Goal: Information Seeking & Learning: Learn about a topic

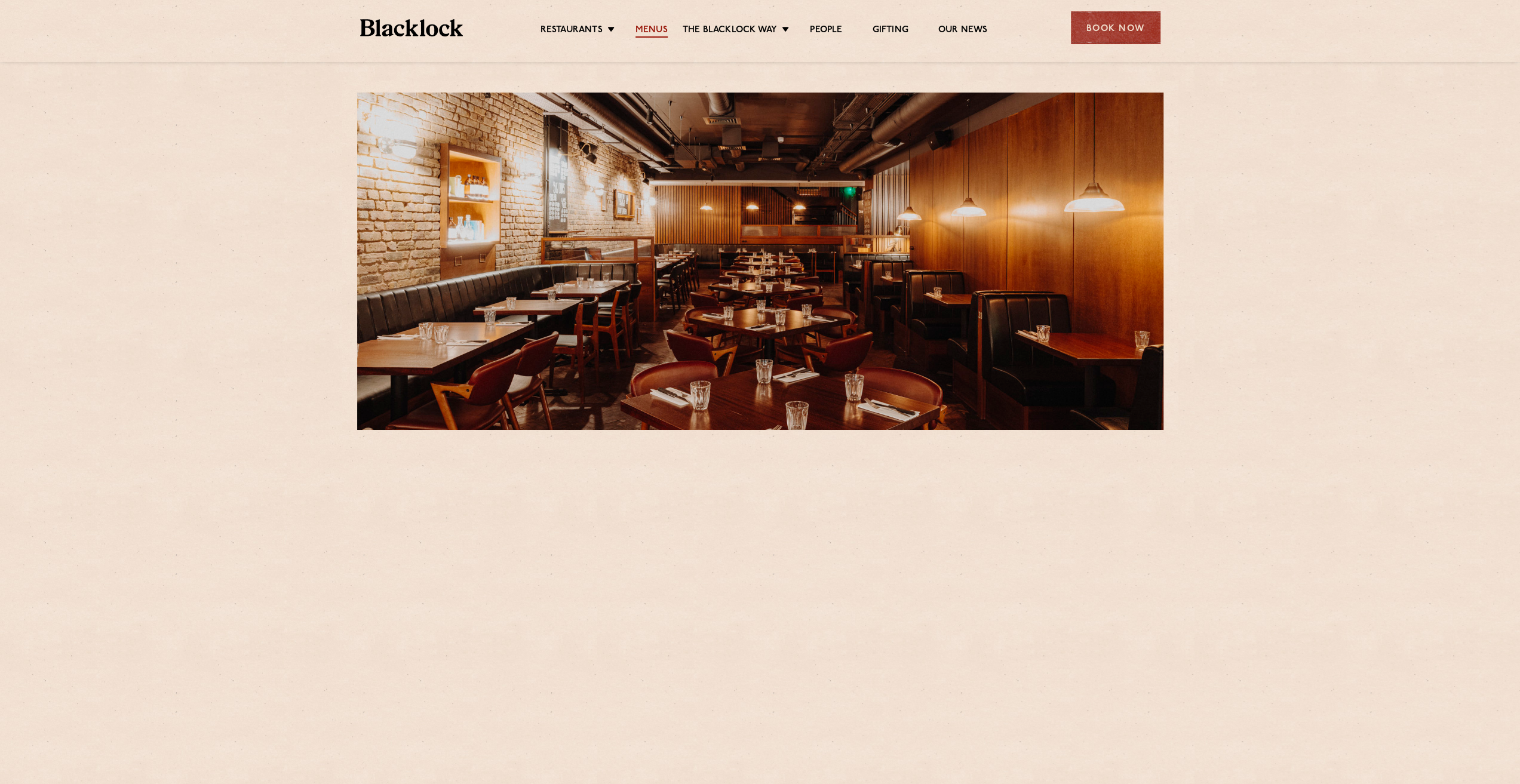
click at [658, 31] on link "Menus" at bounding box center [652, 31] width 33 height 13
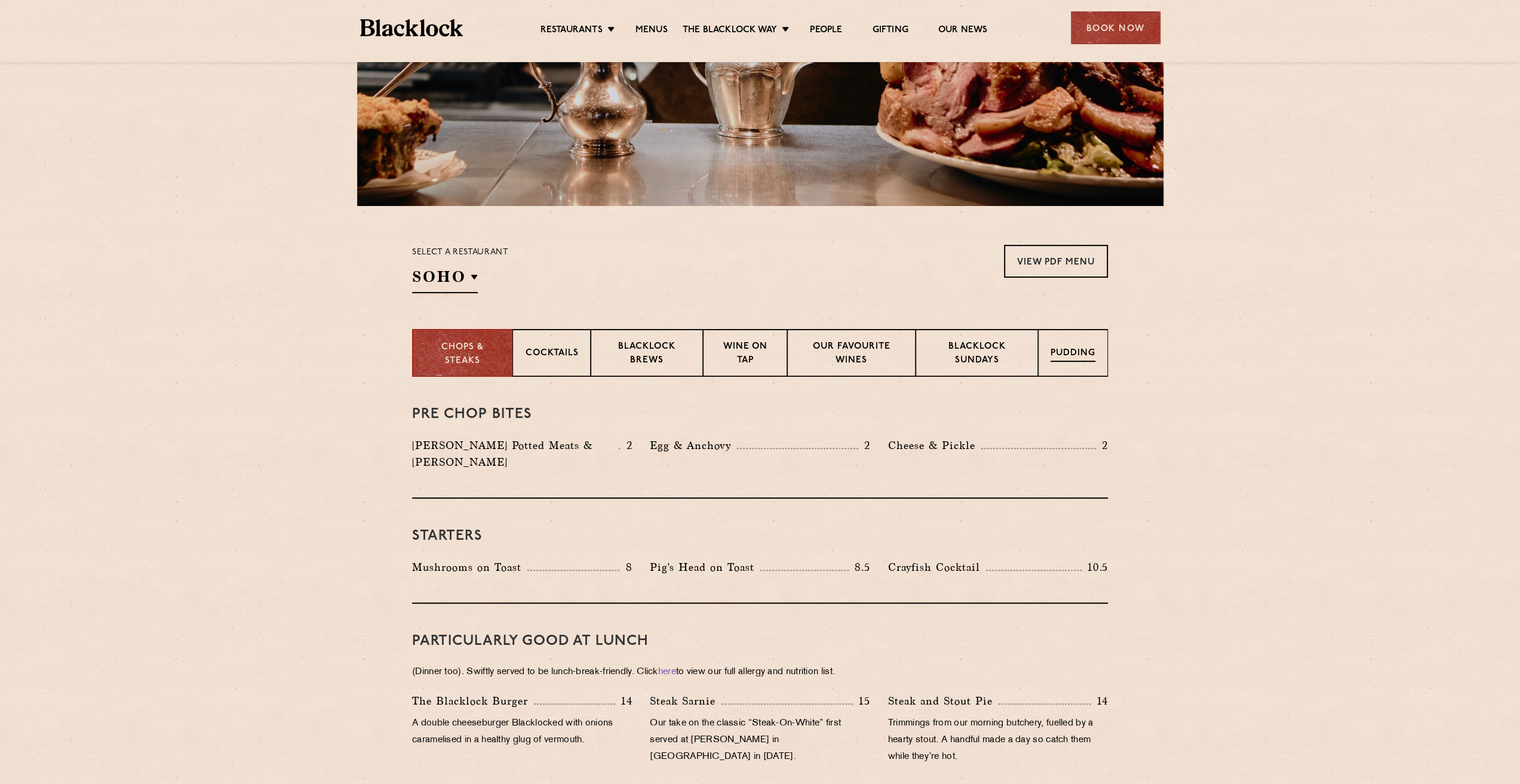
scroll to position [239, 0]
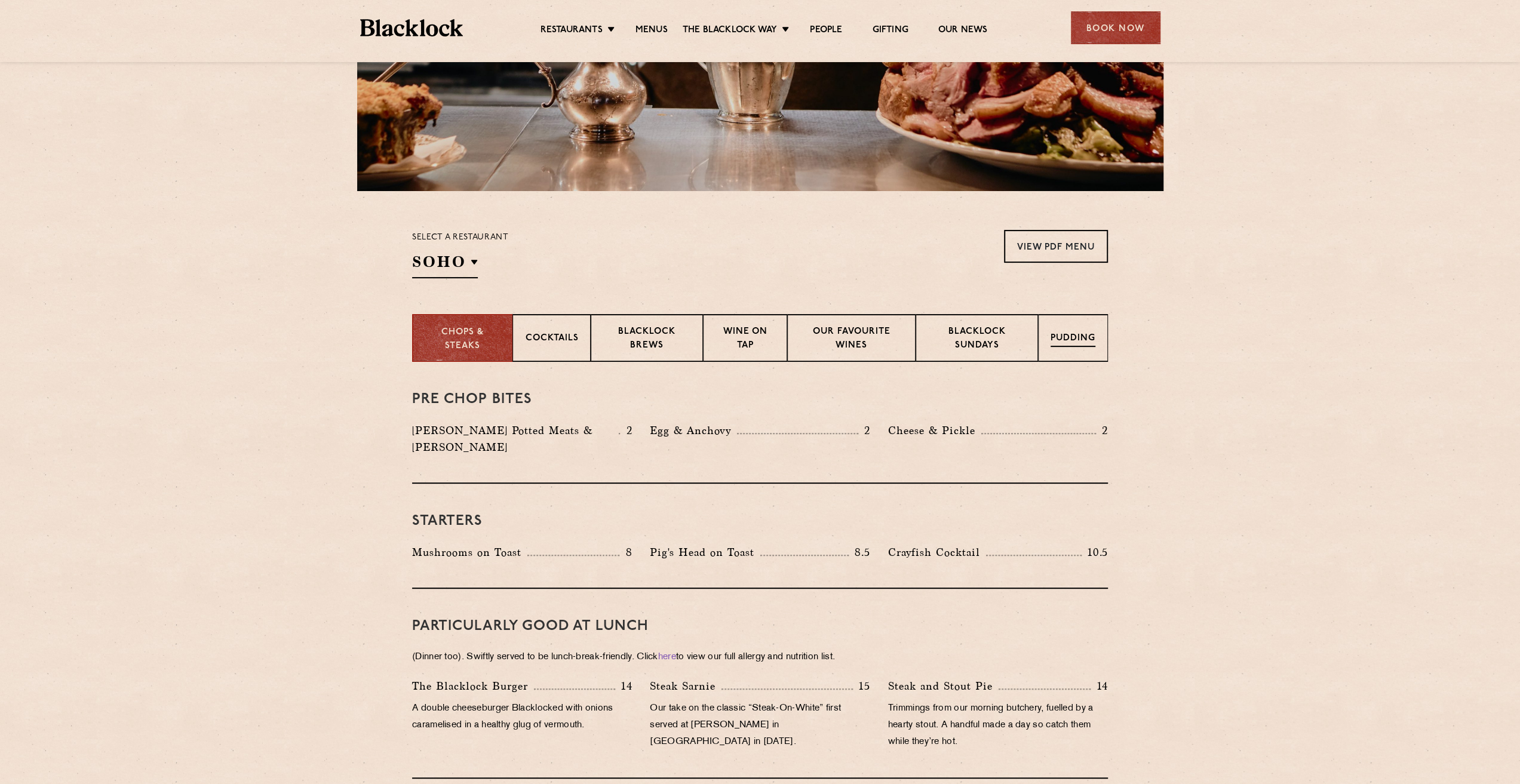
click at [1058, 341] on p "Pudding" at bounding box center [1073, 339] width 45 height 15
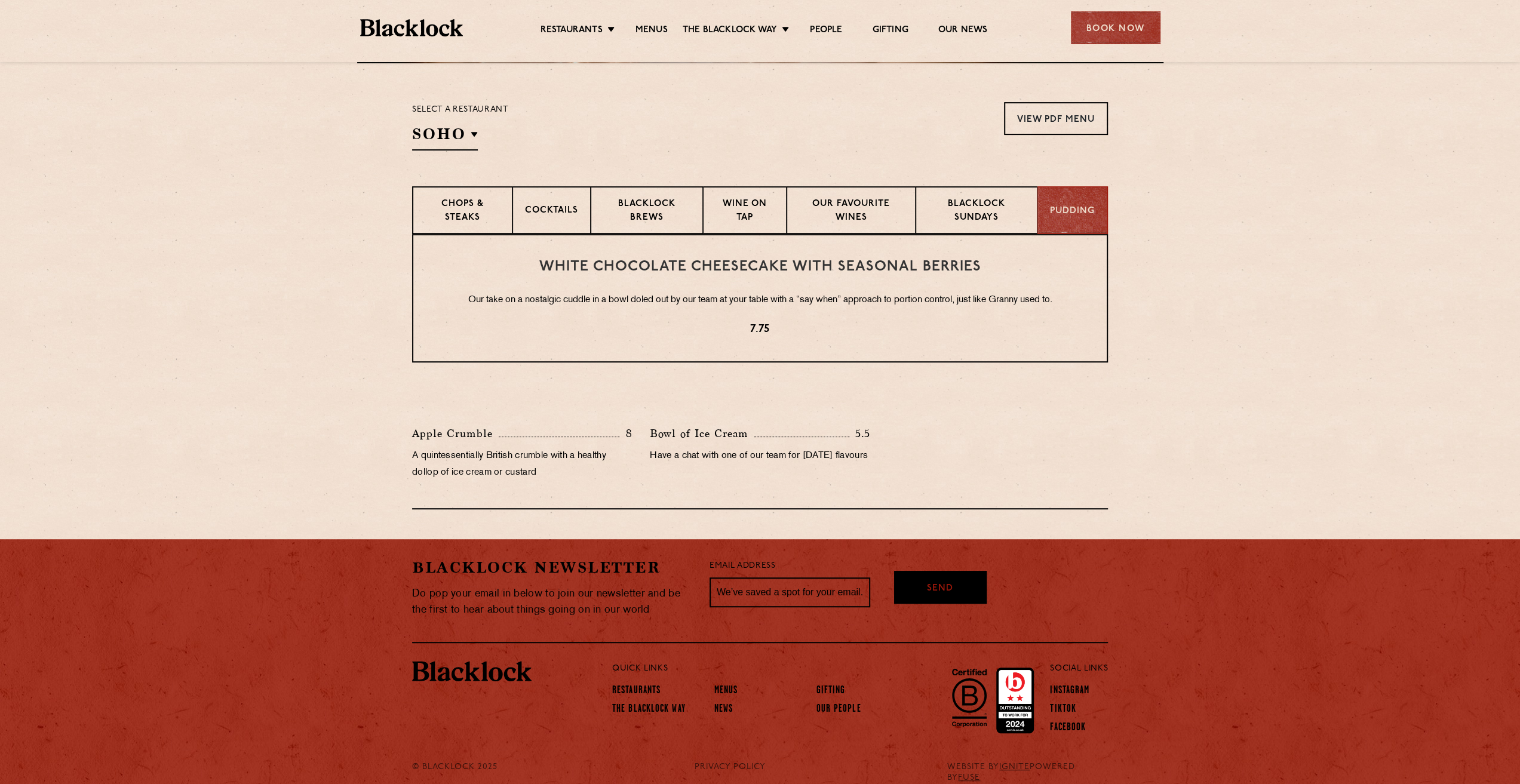
scroll to position [380, 0]
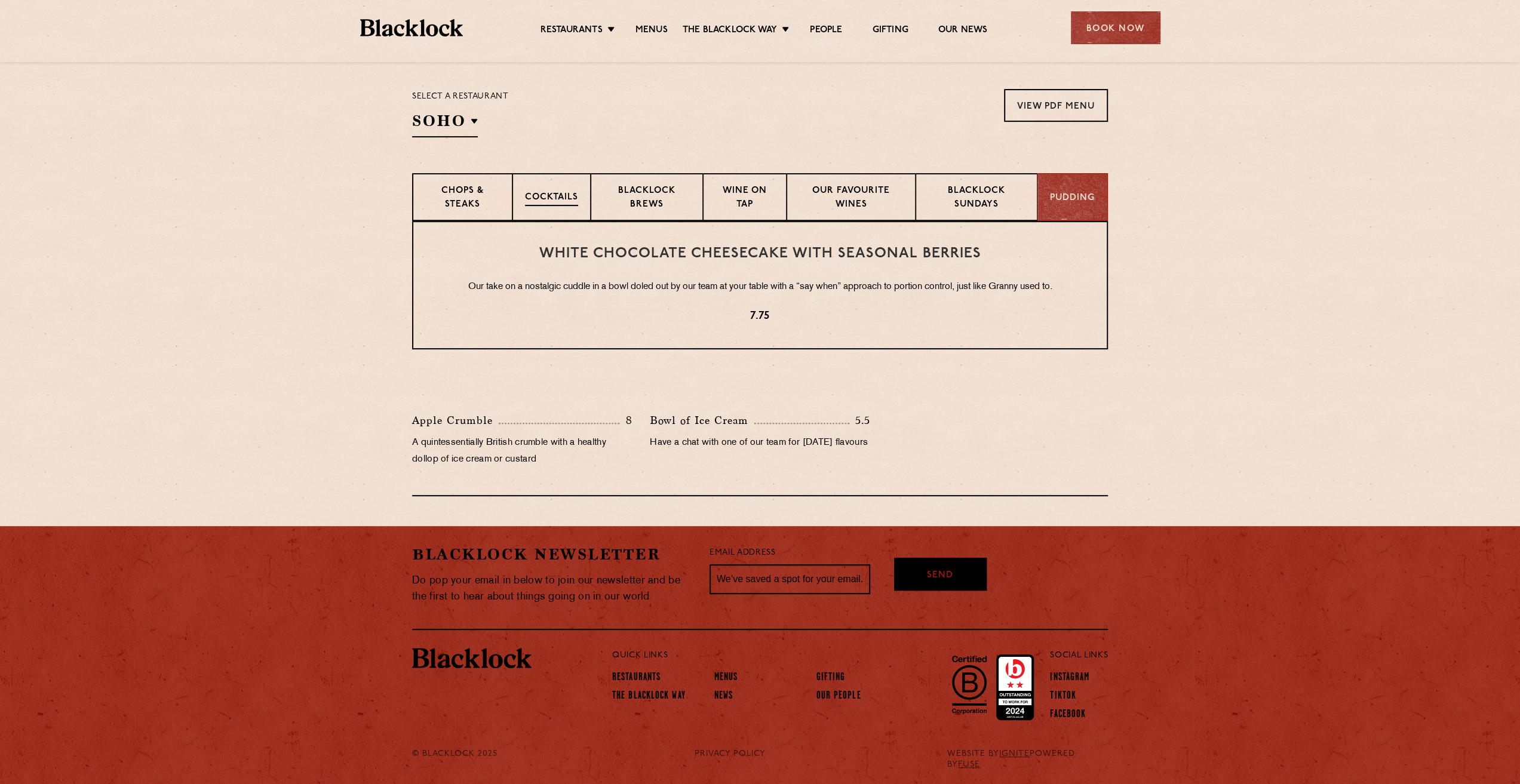
click at [552, 194] on p "Cocktails" at bounding box center [552, 198] width 53 height 15
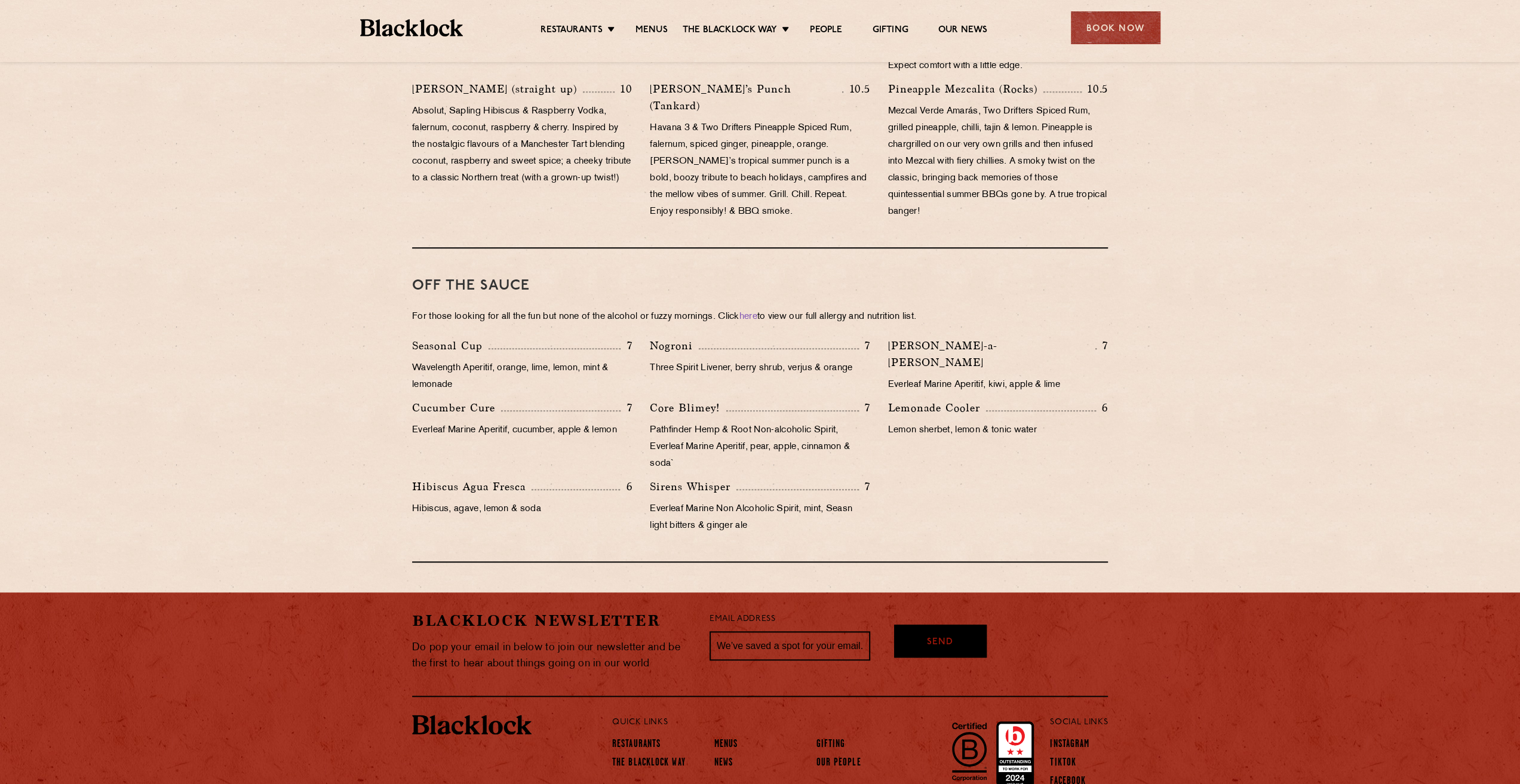
scroll to position [977, 0]
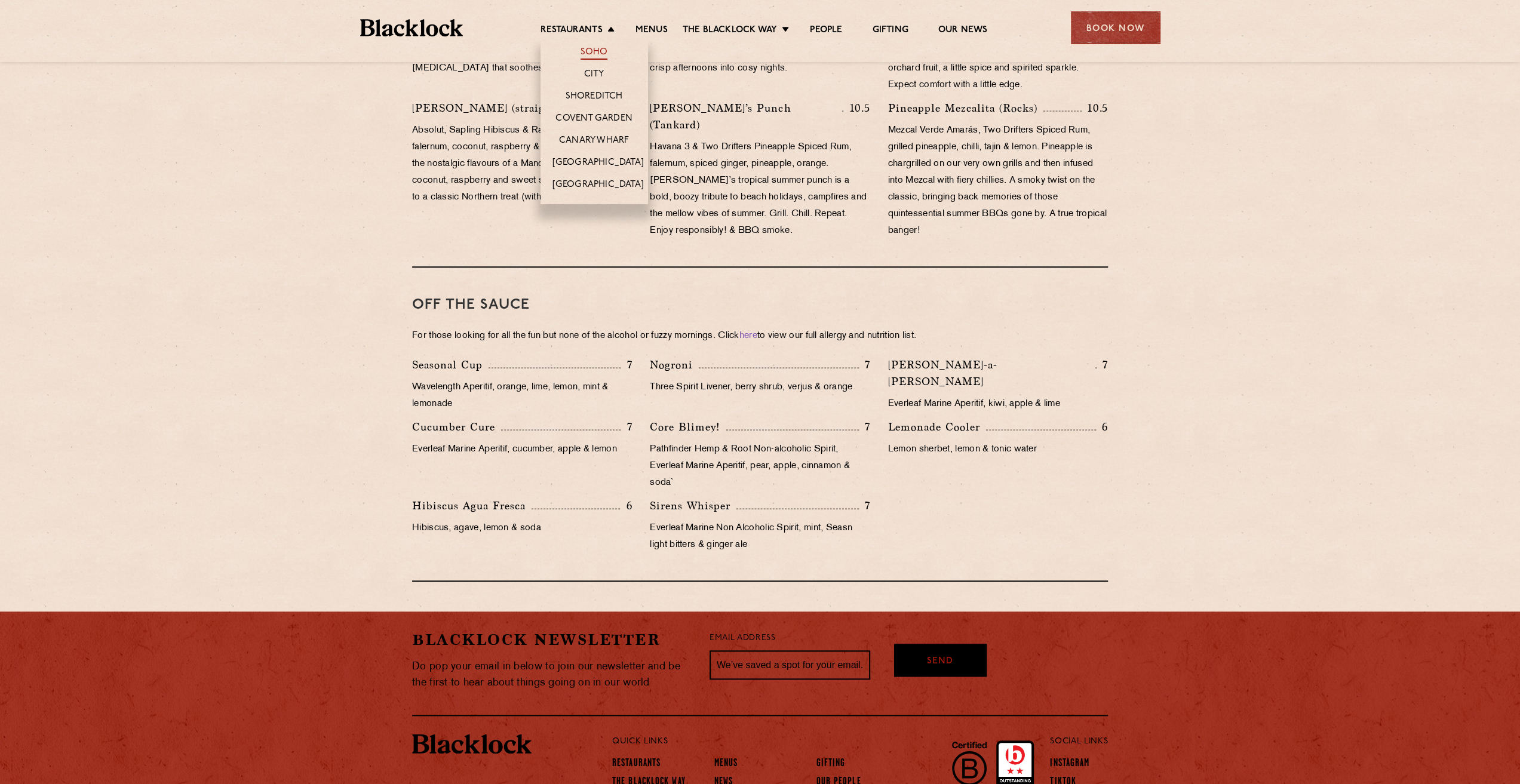
click at [600, 50] on link "Soho" at bounding box center [594, 52] width 27 height 13
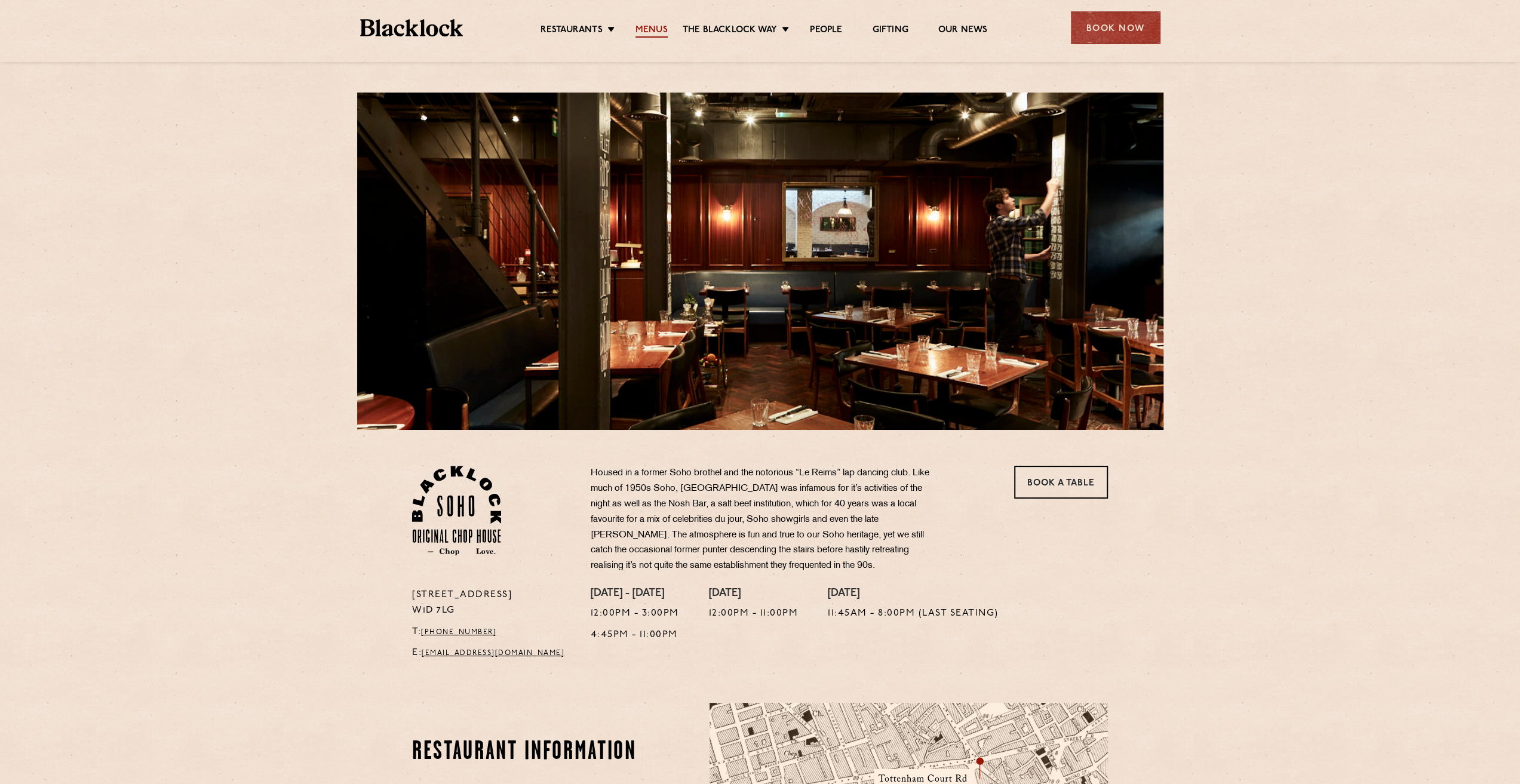
click at [662, 27] on link "Menus" at bounding box center [652, 31] width 33 height 13
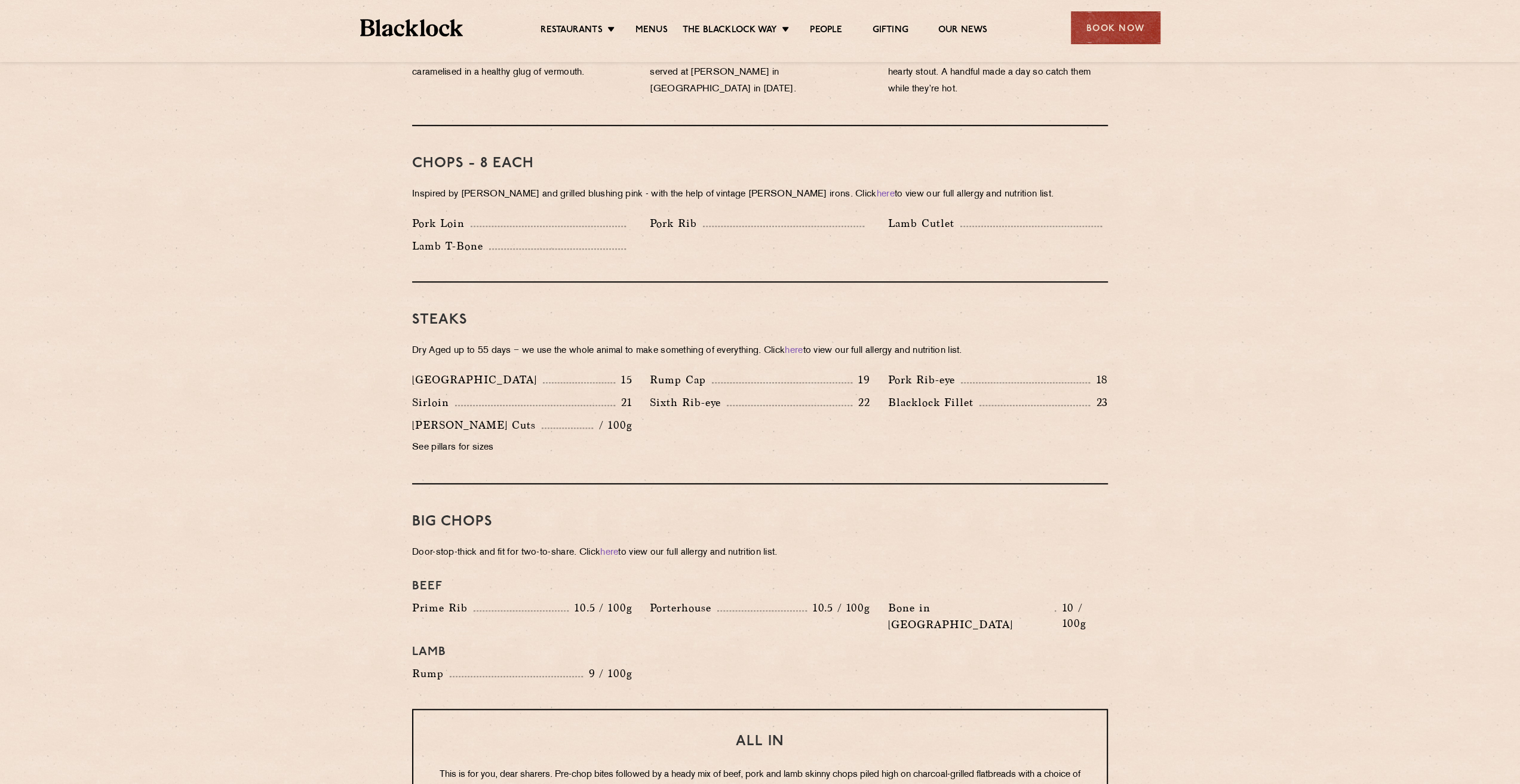
scroll to position [956, 0]
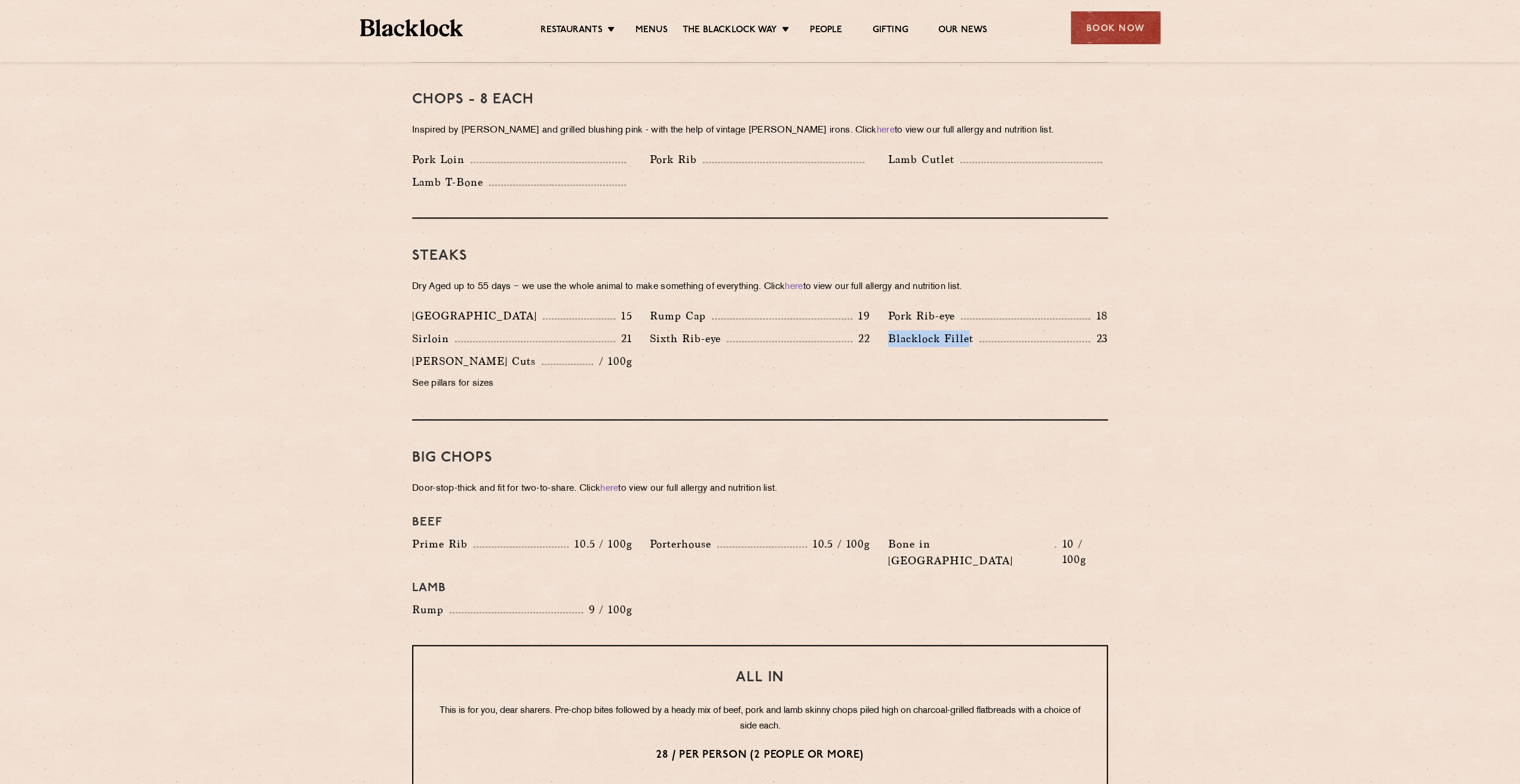
drag, startPoint x: 970, startPoint y: 323, endPoint x: 886, endPoint y: 323, distance: 84.0
click at [886, 330] on div "Blacklock Fillet 23" at bounding box center [998, 341] width 238 height 22
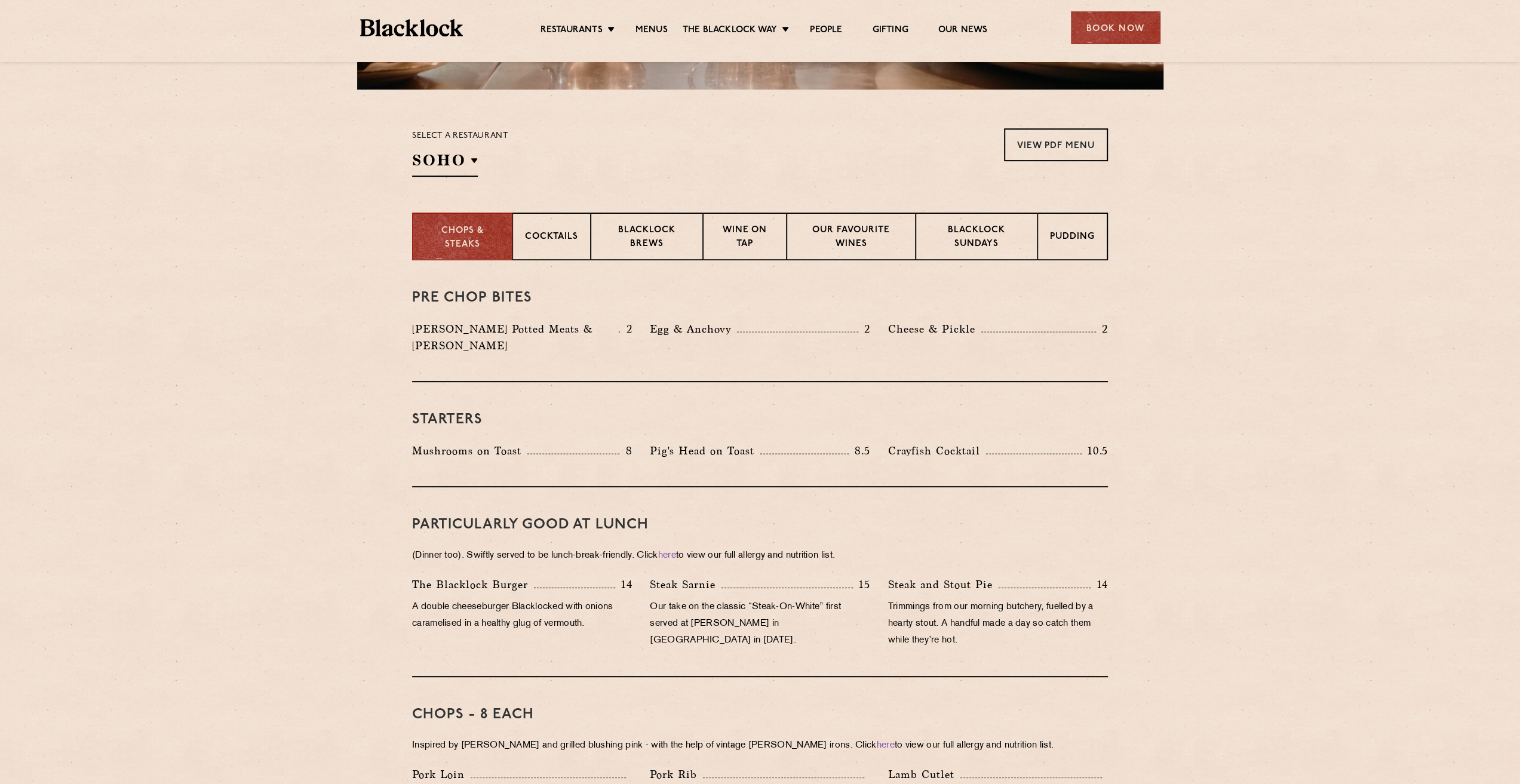
scroll to position [359, 0]
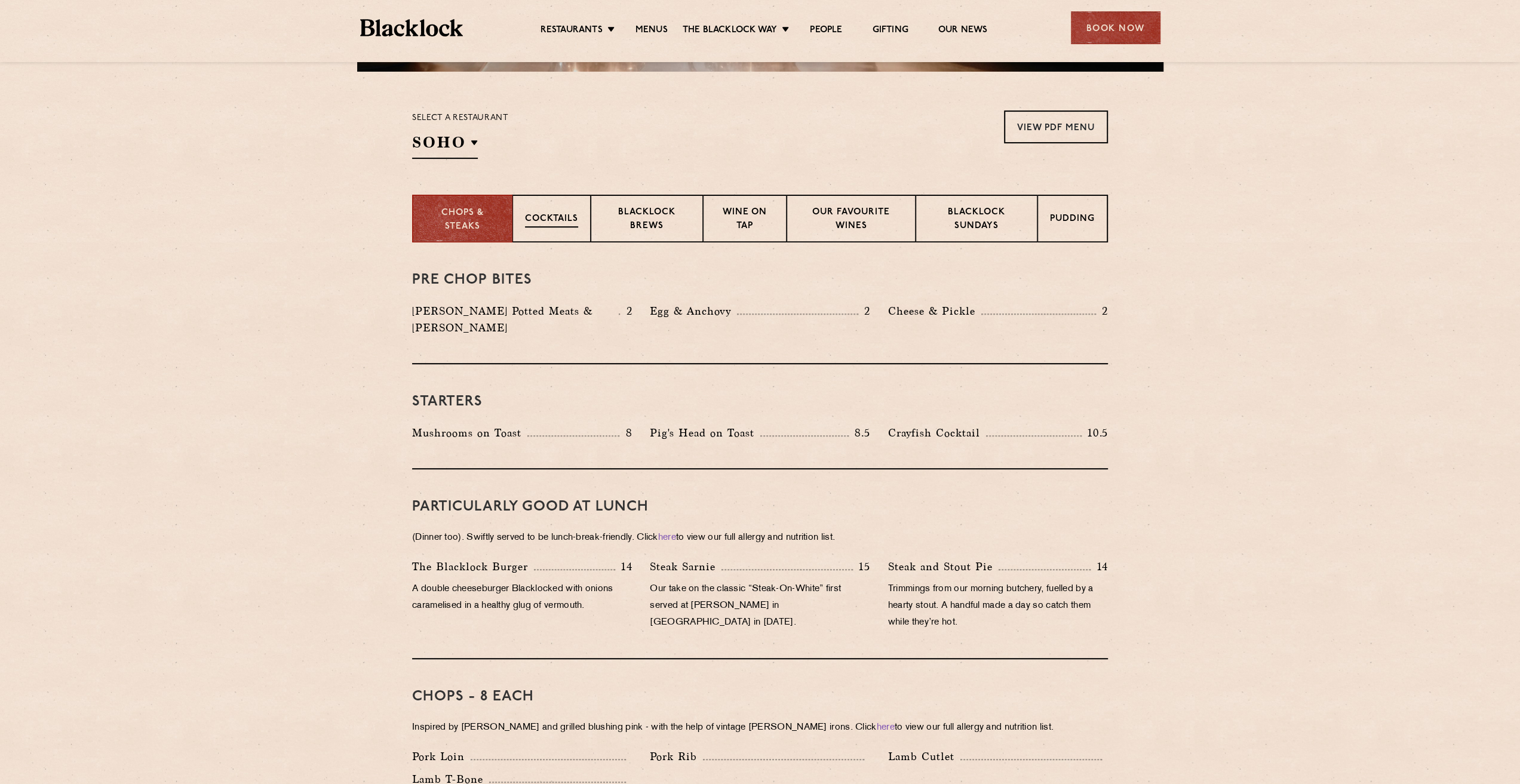
click at [566, 224] on p "Cocktails" at bounding box center [552, 220] width 53 height 15
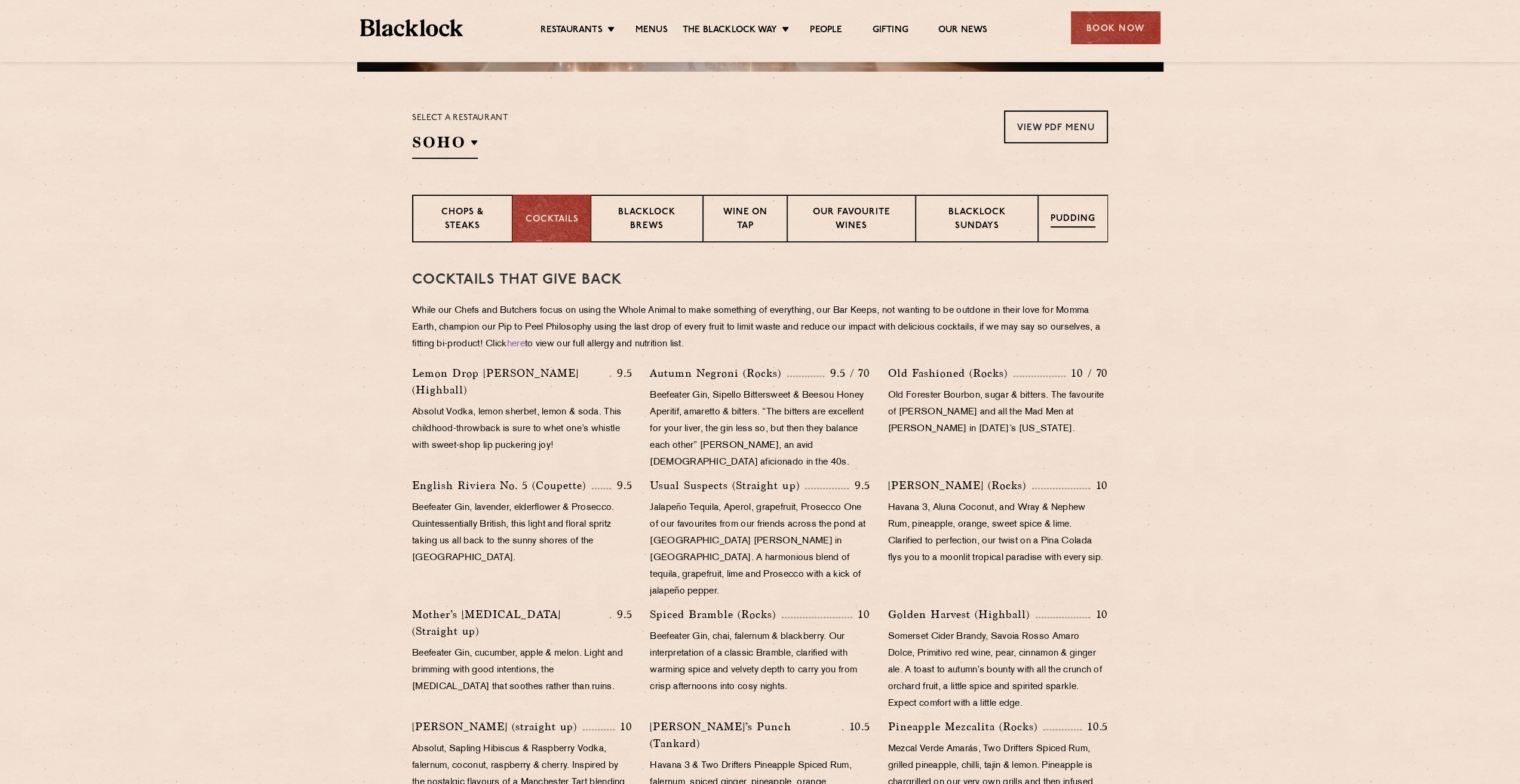
click at [1090, 222] on p "Pudding" at bounding box center [1073, 220] width 45 height 15
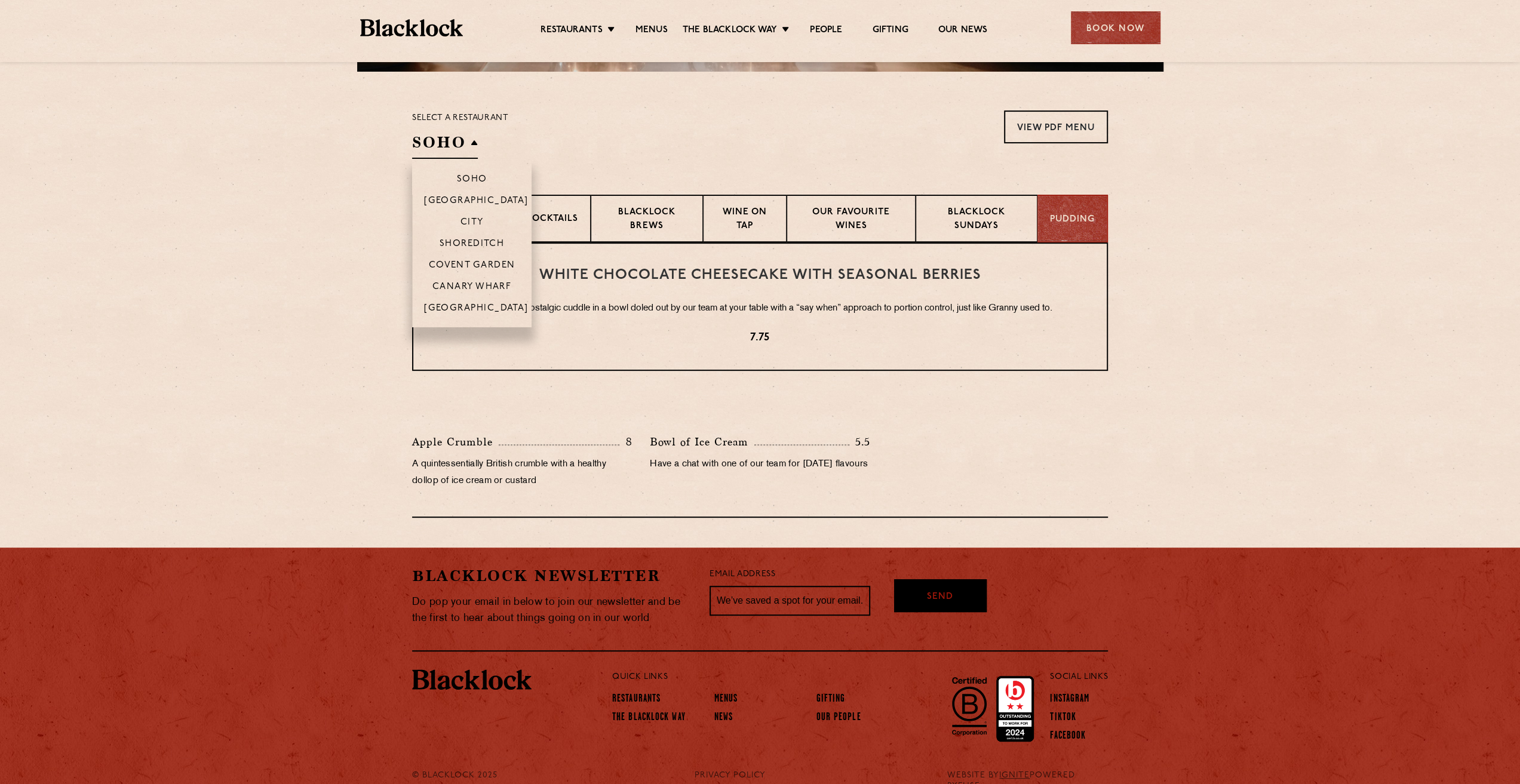
click at [448, 139] on h2 "SOHO" at bounding box center [444, 145] width 66 height 27
click at [477, 262] on p "Covent Garden" at bounding box center [472, 267] width 87 height 12
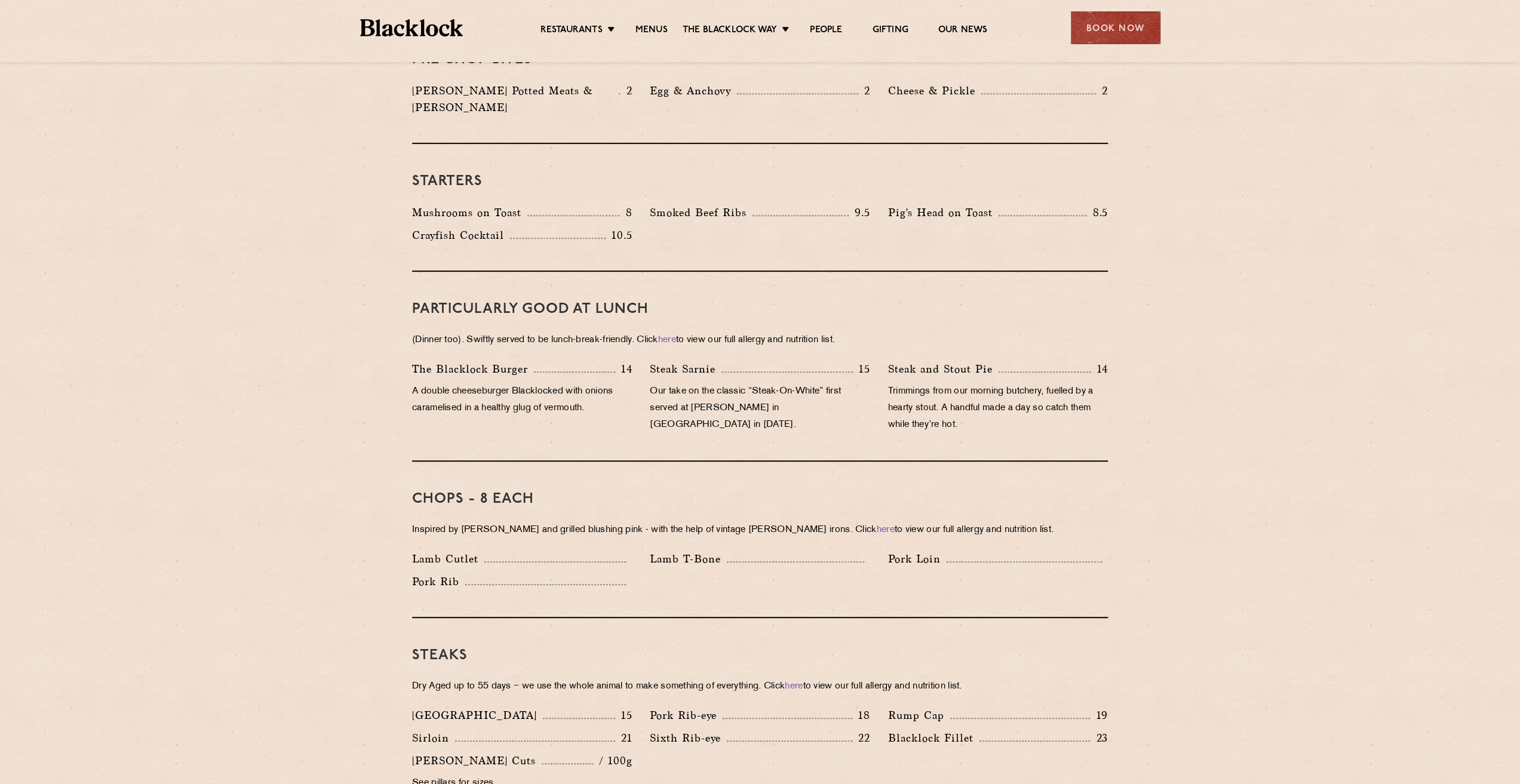
scroll to position [478, 0]
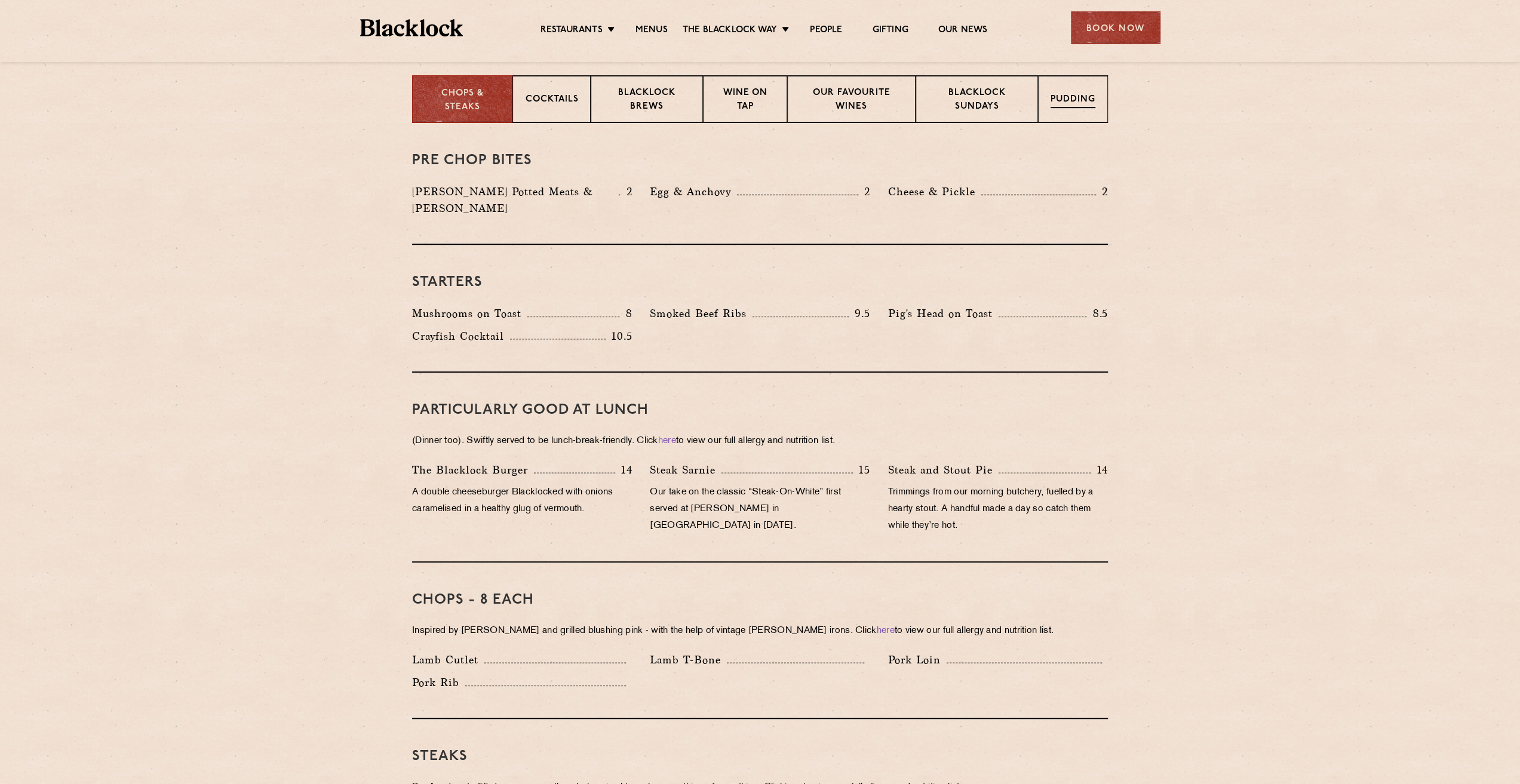
click at [1067, 94] on p "Pudding" at bounding box center [1073, 100] width 45 height 15
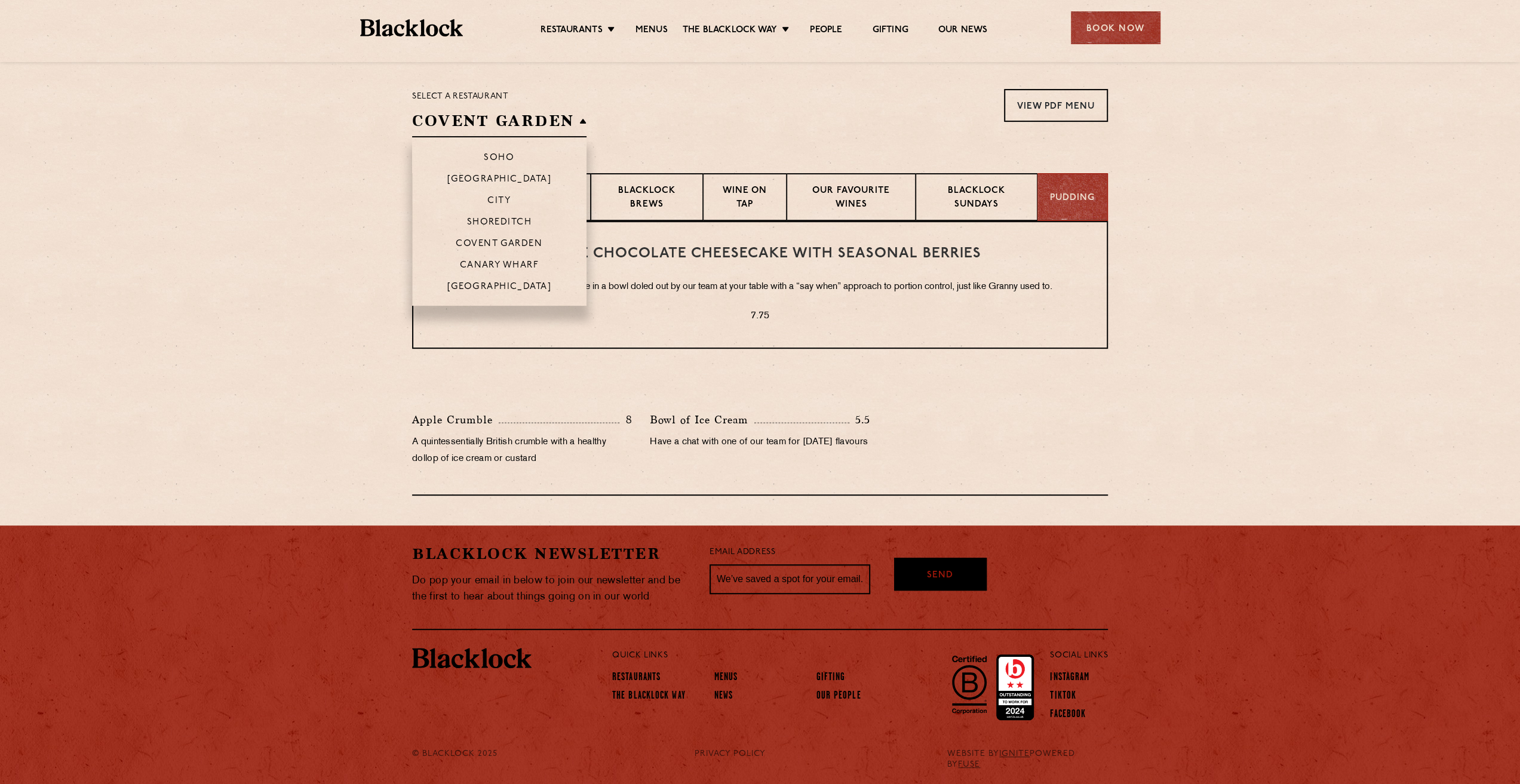
click at [558, 126] on h2 "Covent Garden" at bounding box center [498, 124] width 174 height 27
click at [526, 214] on li "Shoreditch" at bounding box center [498, 221] width 174 height 21
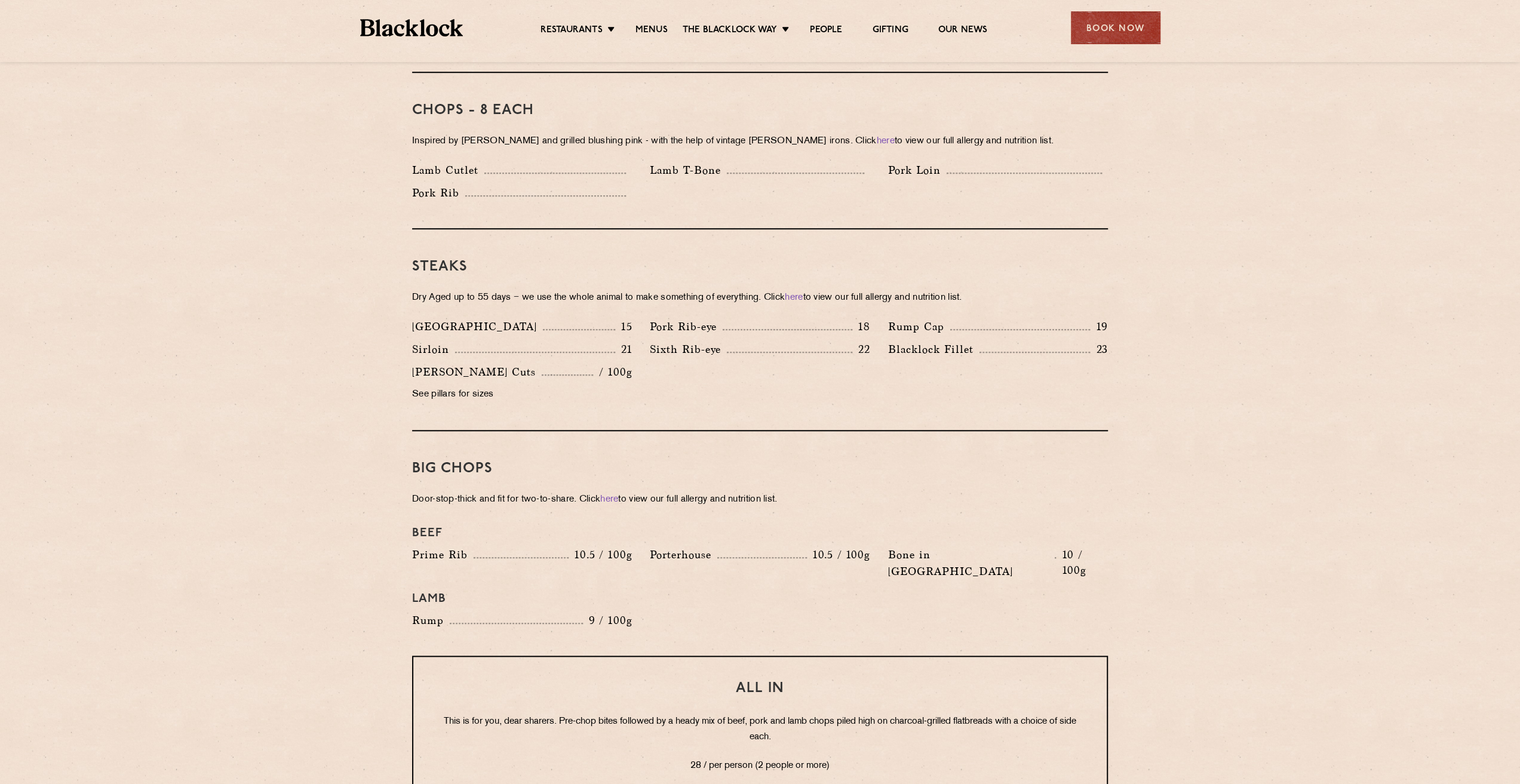
scroll to position [1016, 0]
